Goal: Find specific page/section: Find specific page/section

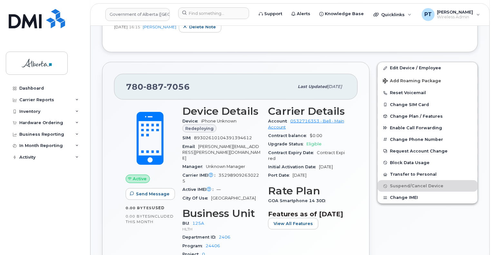
scroll to position [290, 0]
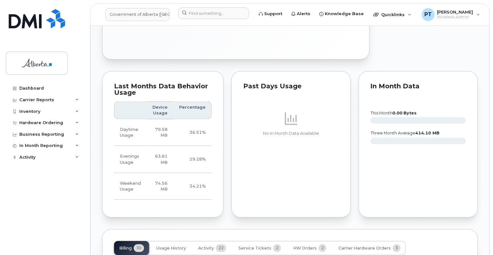
scroll to position [387, 0]
drag, startPoint x: 198, startPoint y: 13, endPoint x: 193, endPoint y: 13, distance: 5.2
click at [198, 13] on input at bounding box center [213, 13] width 71 height 12
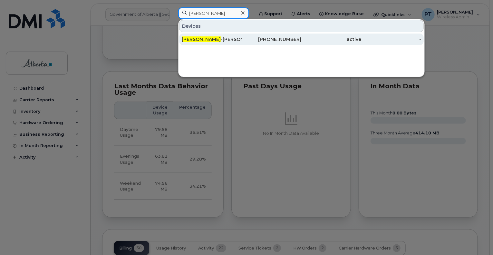
type input "lisa ross"
click at [202, 38] on span "Lisa Ross" at bounding box center [201, 39] width 39 height 6
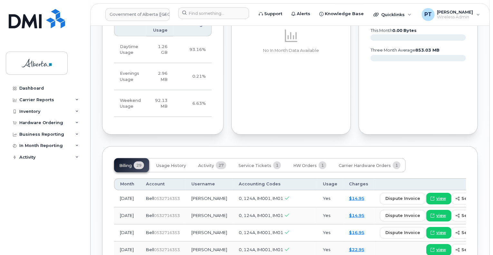
scroll to position [451, 0]
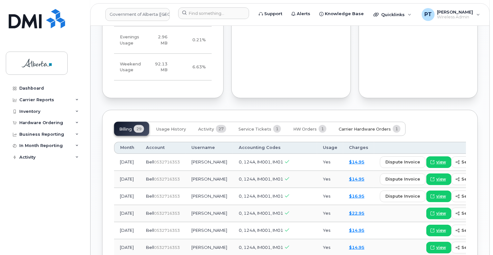
click at [345, 129] on span "Carrier Hardware Orders" at bounding box center [365, 129] width 52 height 5
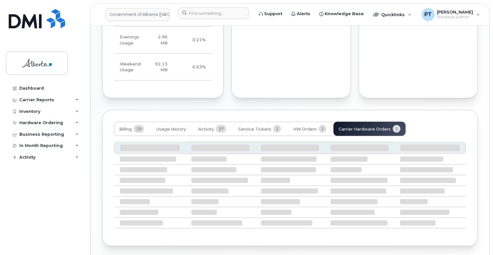
scroll to position [422, 0]
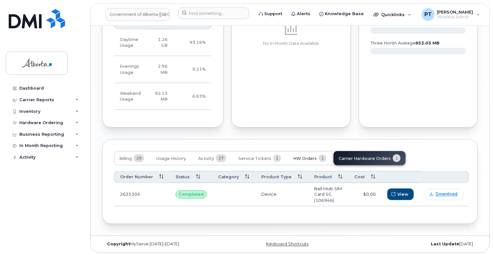
click at [298, 158] on span "HW Orders" at bounding box center [305, 158] width 24 height 5
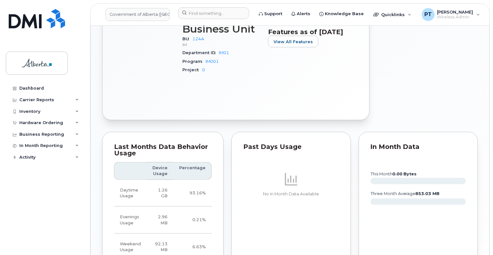
scroll to position [110, 0]
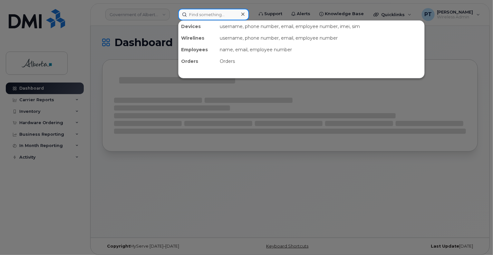
click at [204, 13] on input at bounding box center [213, 15] width 71 height 12
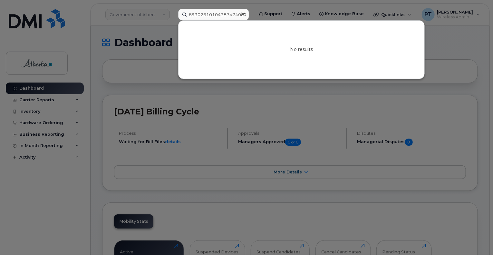
click at [313, 108] on div at bounding box center [246, 127] width 493 height 255
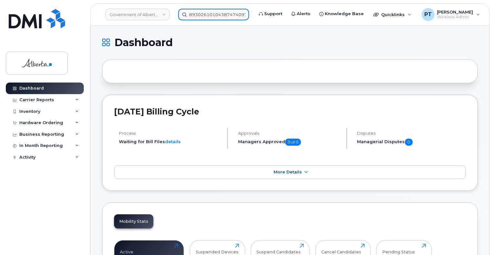
click at [211, 14] on input "89302610104387474097" at bounding box center [213, 15] width 71 height 12
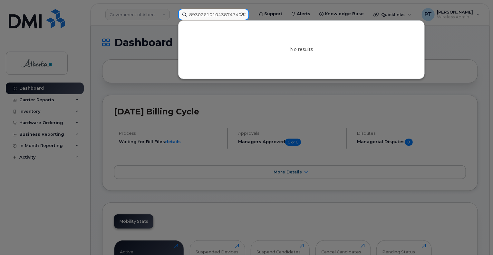
click at [211, 14] on input "89302610104387474097" at bounding box center [213, 15] width 71 height 12
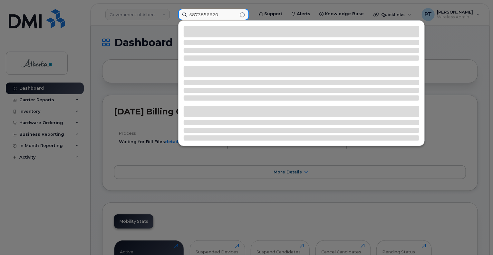
type input "5873856620"
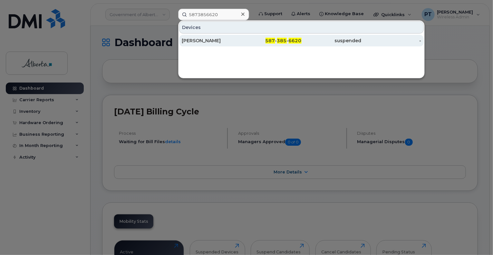
drag, startPoint x: 191, startPoint y: 42, endPoint x: 183, endPoint y: 38, distance: 9.2
click at [191, 42] on div "[PERSON_NAME]" at bounding box center [212, 40] width 60 height 6
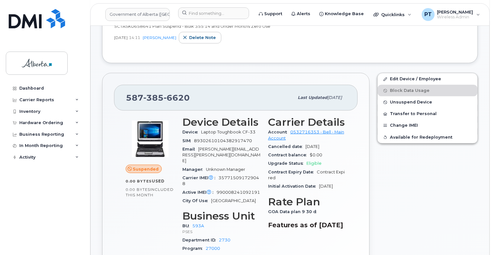
scroll to position [226, 0]
